Goal: Information Seeking & Learning: Learn about a topic

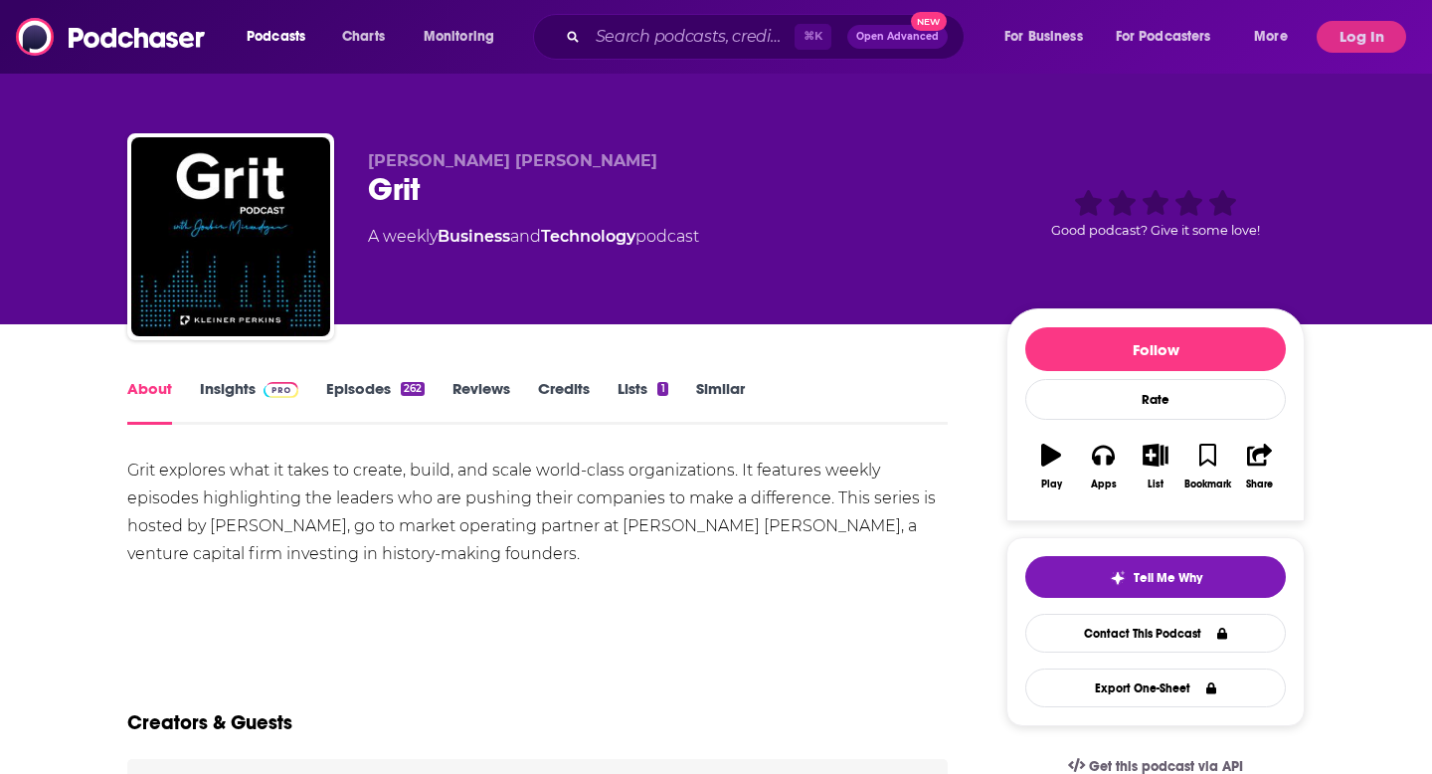
click at [240, 376] on div "About Insights Episodes 262 Reviews Credits Lists 1 Similar" at bounding box center [537, 400] width 821 height 49
click at [243, 387] on link "Insights" at bounding box center [249, 402] width 98 height 46
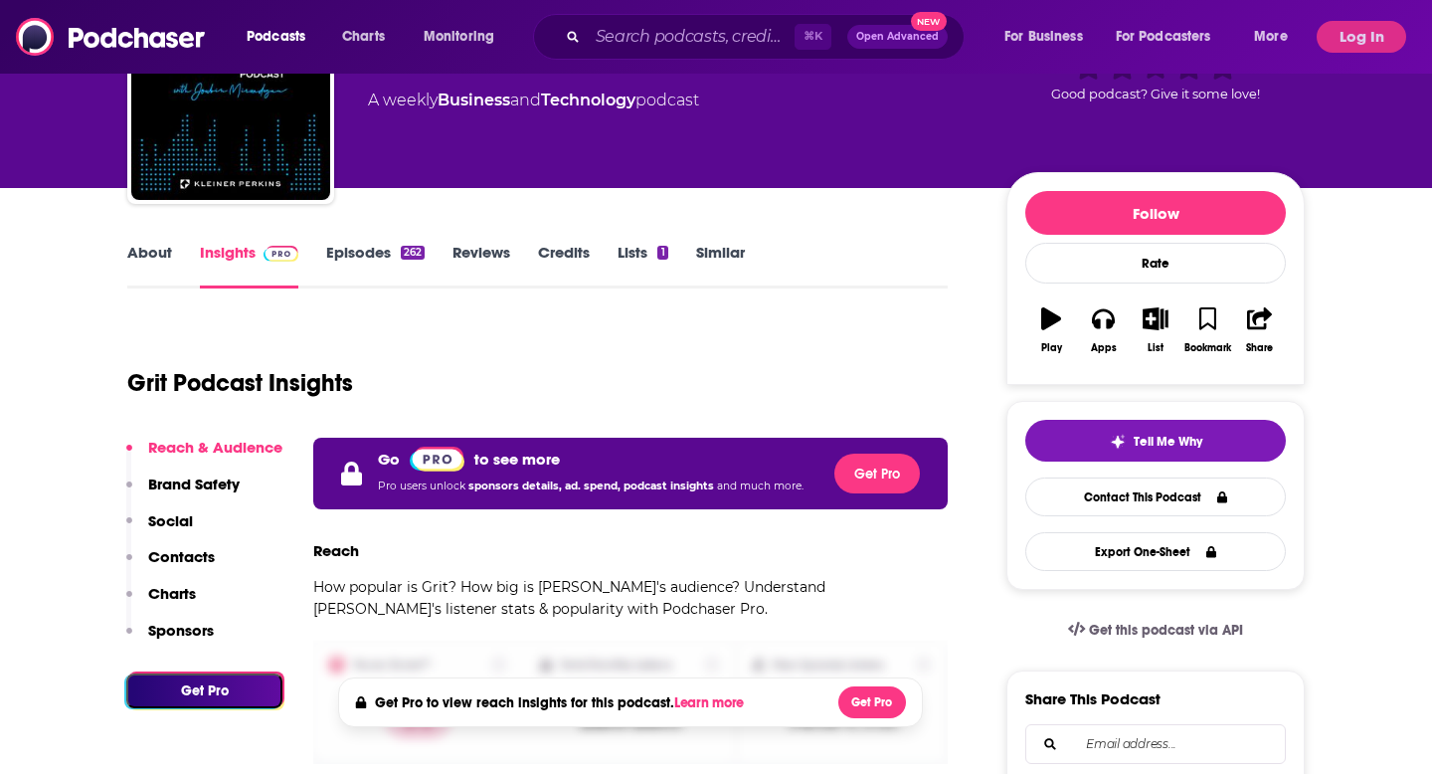
scroll to position [306, 0]
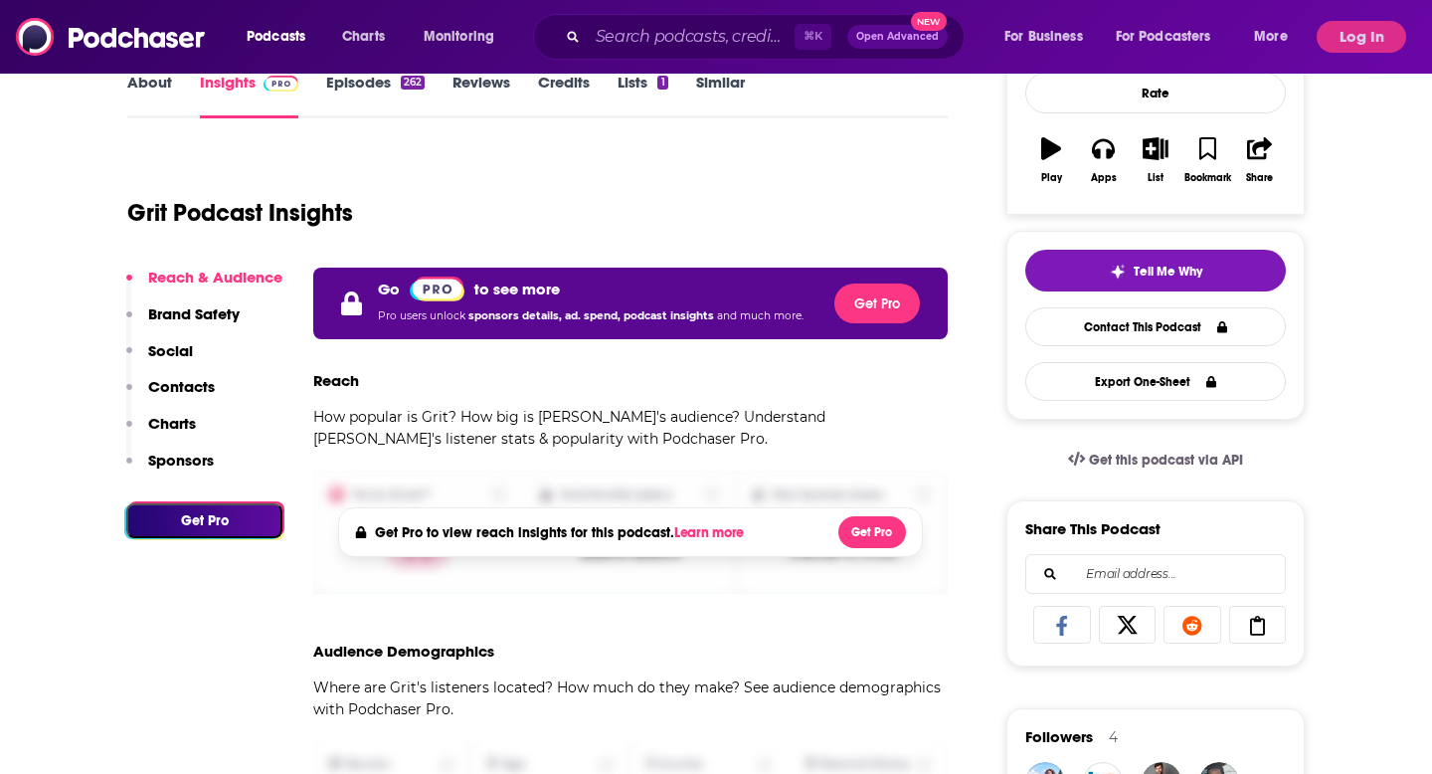
click at [1367, 53] on div "Podcasts Charts Monitoring ⌘ K Open Advanced New For Business For Podcasters Mo…" at bounding box center [716, 37] width 1432 height 74
click at [1365, 41] on button "Log In" at bounding box center [1362, 37] width 90 height 32
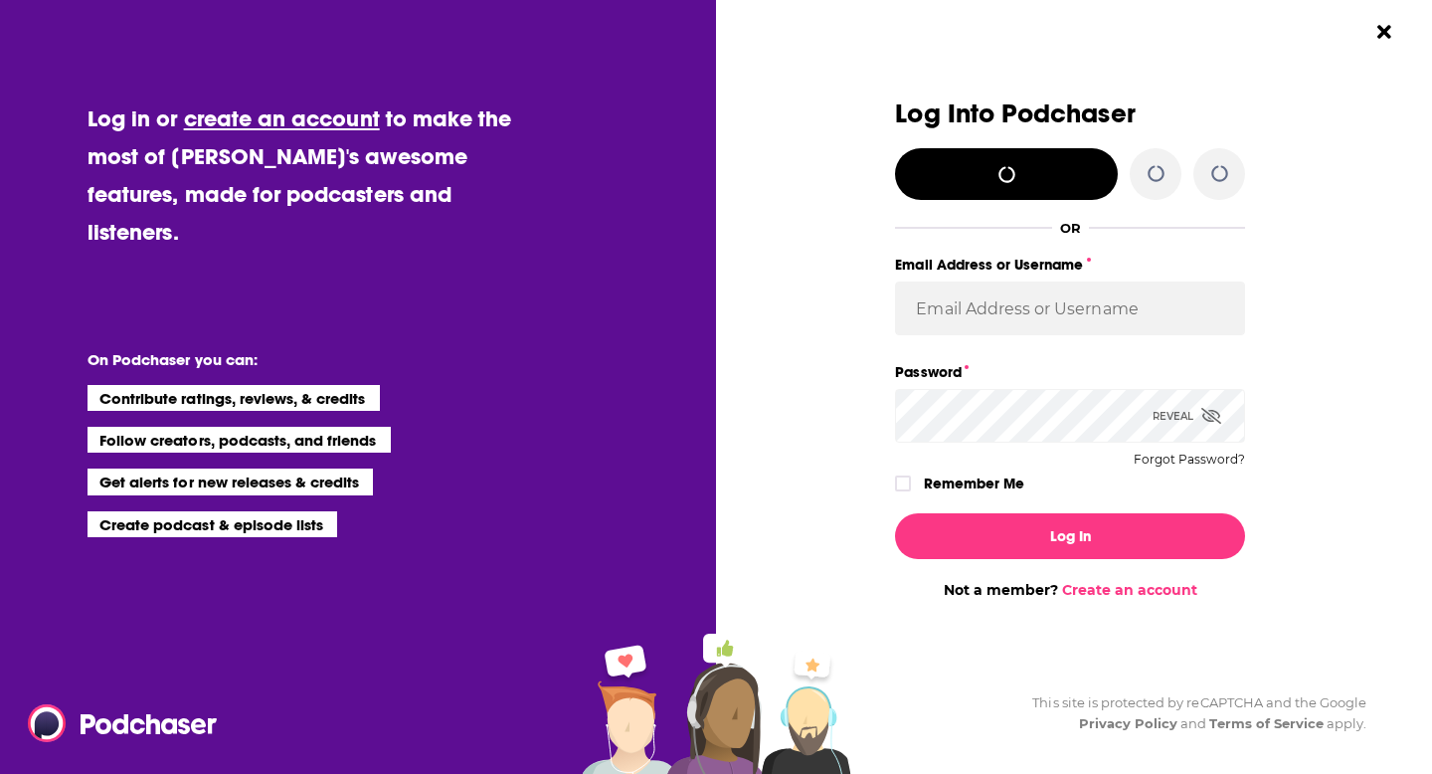
scroll to position [0, 0]
type input "danikarchmer"
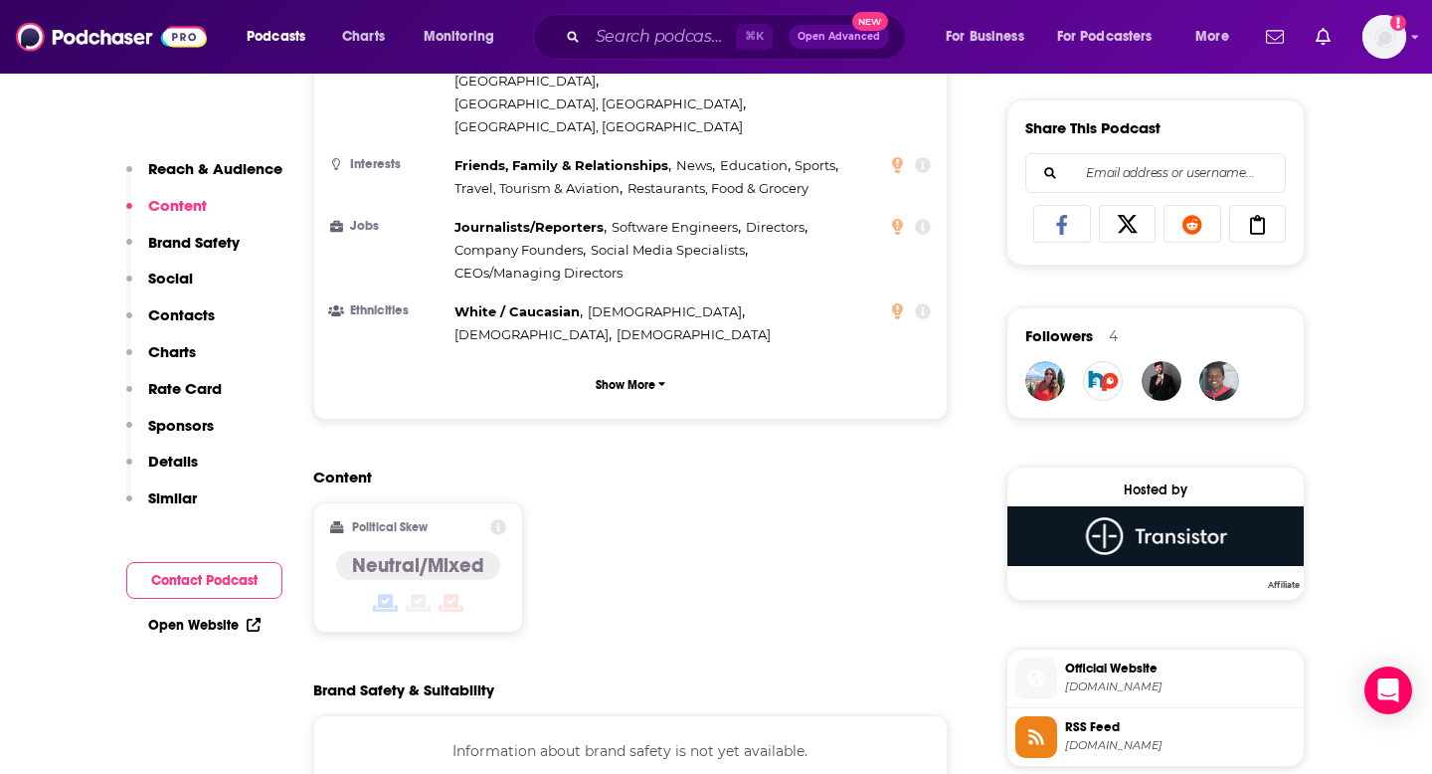
scroll to position [1224, 0]
